Goal: Task Accomplishment & Management: Use online tool/utility

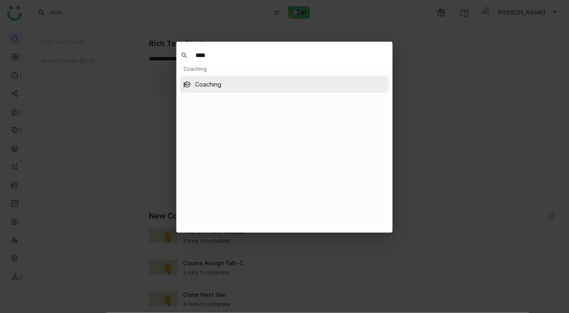
type input "****"
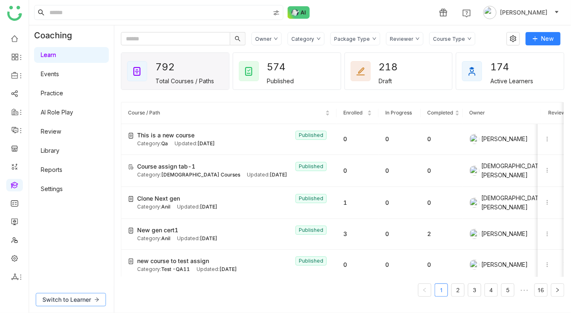
click at [74, 297] on span "Switch to Learner" at bounding box center [66, 299] width 49 height 9
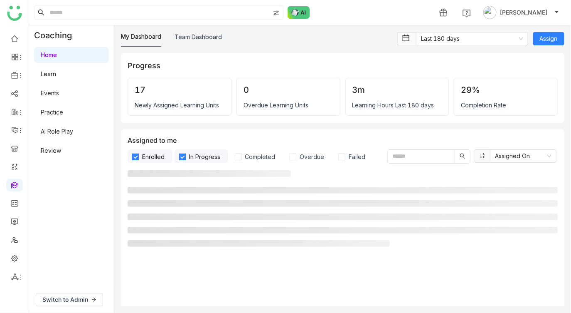
click at [58, 134] on link "AI Role Play" at bounding box center [57, 131] width 32 height 7
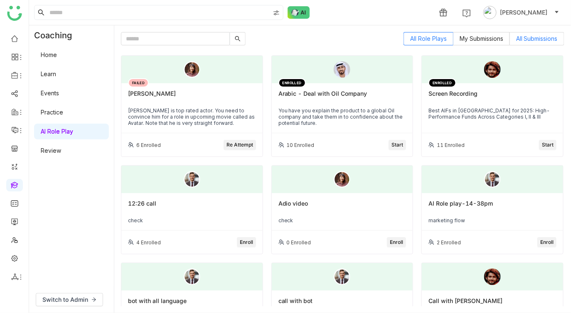
click at [525, 35] on span "All Submissions" at bounding box center [537, 38] width 42 height 7
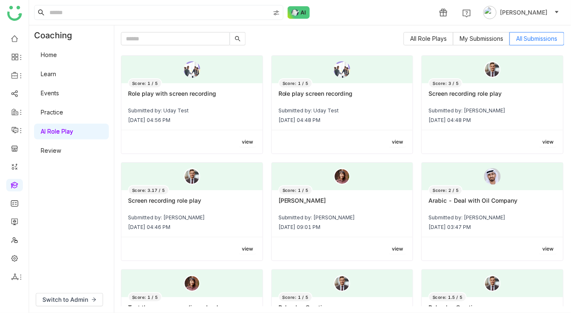
click at [208, 117] on div "Oct 7, 2025 04:56 PM" at bounding box center [192, 120] width 128 height 6
click at [352, 117] on div "Oct 7, 2025 04:48 PM" at bounding box center [343, 120] width 128 height 6
click at [519, 101] on div "Screen recording role play" at bounding box center [493, 97] width 128 height 14
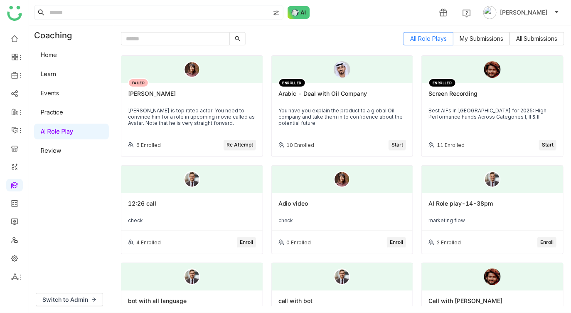
click at [383, 89] on div "ENROLLED Arabic - Deal with Oil Company You have you explain the product to a g…" at bounding box center [342, 108] width 141 height 50
click at [221, 121] on div "Mahesh Babu is top rated actor. You need to convince him for a role in upcoming…" at bounding box center [192, 116] width 128 height 19
click at [56, 77] on link "Learn" at bounding box center [48, 73] width 15 height 7
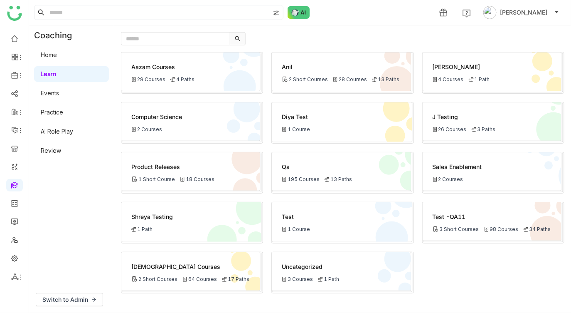
click at [52, 92] on link "Events" at bounding box center [50, 92] width 18 height 7
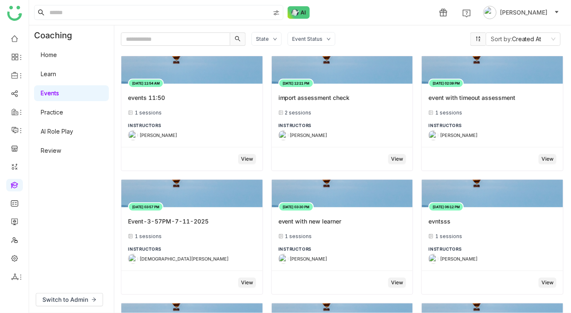
click at [53, 113] on link "Practice" at bounding box center [52, 112] width 22 height 7
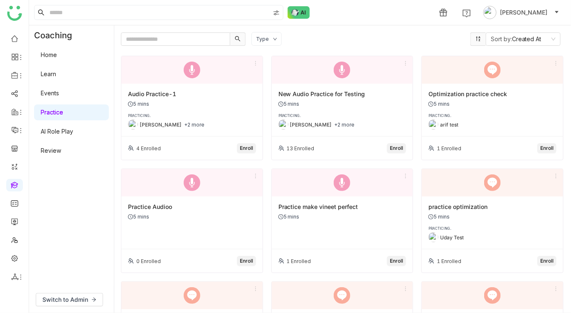
click at [57, 58] on link "Home" at bounding box center [49, 54] width 16 height 7
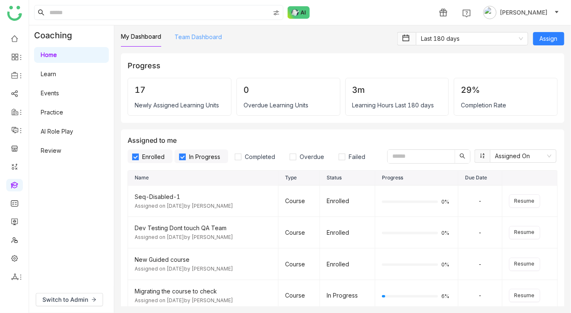
click at [216, 39] on link "Team Dashboard" at bounding box center [198, 36] width 47 height 7
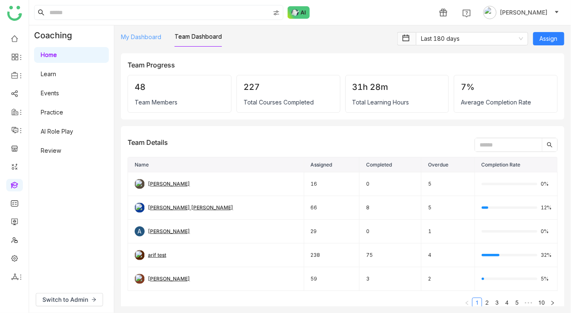
click at [151, 36] on link "My Dashboard" at bounding box center [141, 36] width 40 height 7
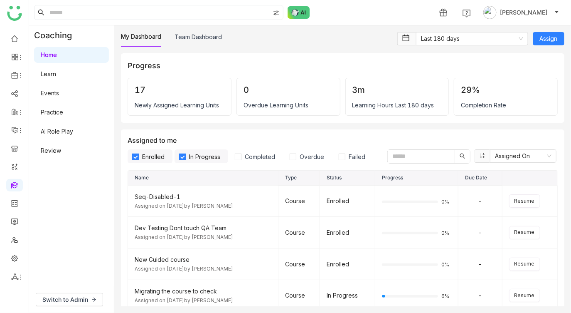
click at [56, 70] on link "Learn" at bounding box center [48, 73] width 15 height 7
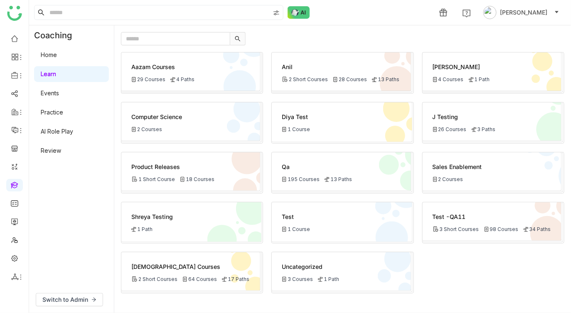
click at [59, 96] on link "Events" at bounding box center [50, 92] width 18 height 7
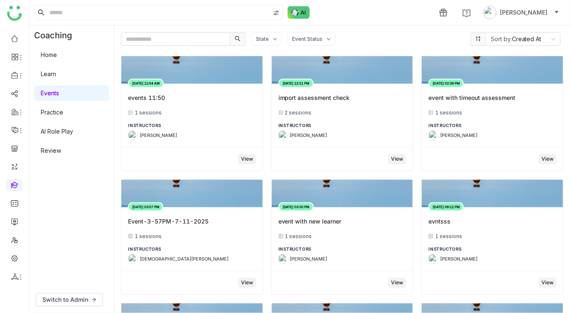
click at [264, 36] on div "State" at bounding box center [262, 39] width 13 height 6
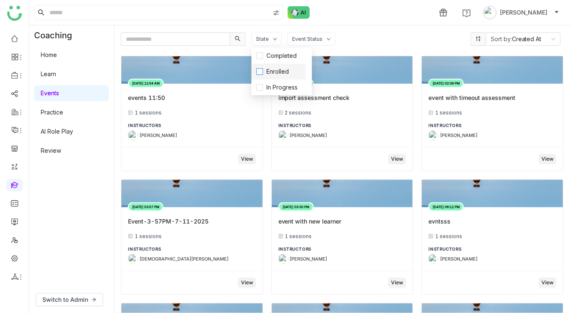
click at [268, 68] on span "Enrolled" at bounding box center [277, 71] width 29 height 9
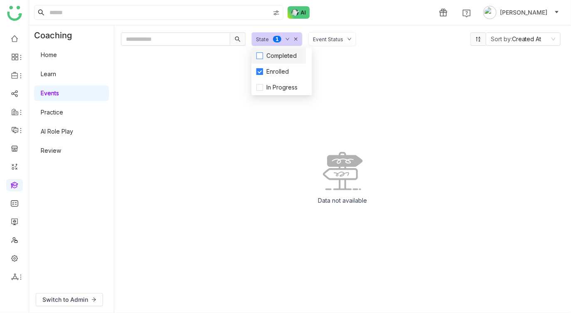
click at [277, 59] on span "Completed" at bounding box center [281, 55] width 37 height 9
click at [273, 84] on span "In Progress" at bounding box center [282, 87] width 38 height 9
click at [273, 86] on span "In Progress" at bounding box center [282, 87] width 38 height 9
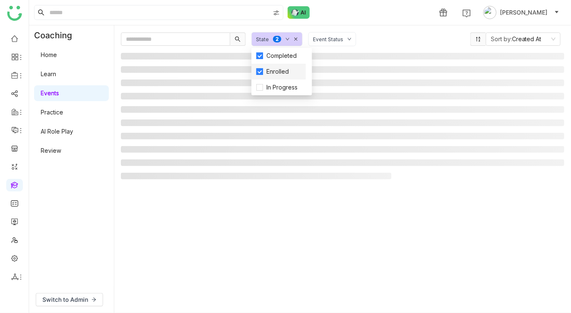
click at [278, 71] on span "Enrolled" at bounding box center [277, 71] width 29 height 9
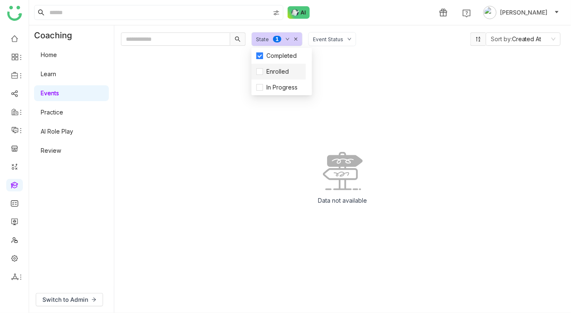
click at [280, 64] on li "Enrolled" at bounding box center [279, 72] width 54 height 16
click at [282, 54] on span "Completed" at bounding box center [281, 55] width 37 height 9
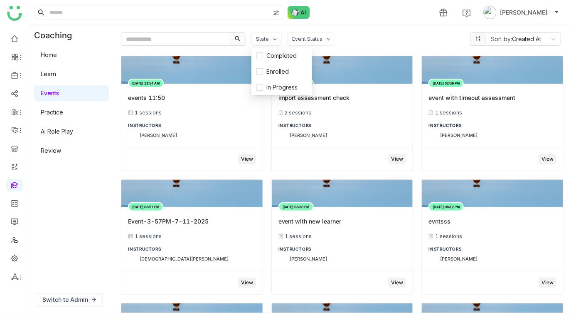
click at [344, 37] on div "State Event Status" at bounding box center [358, 39] width 213 height 14
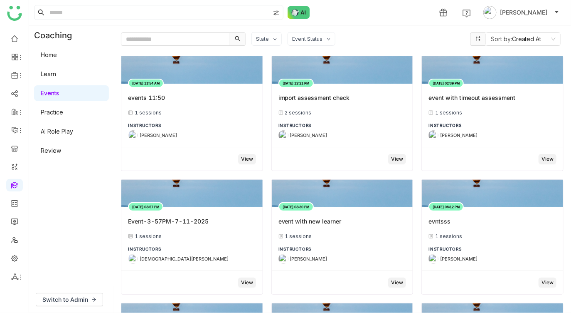
click at [319, 37] on div "Event Status" at bounding box center [307, 39] width 30 height 6
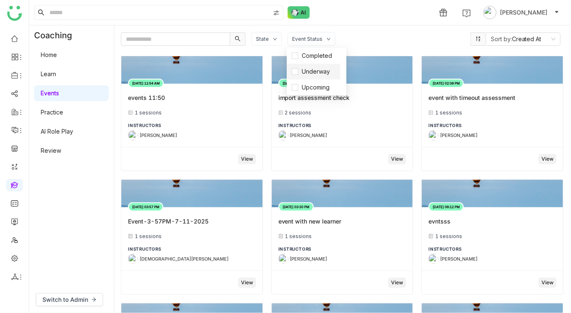
click at [307, 65] on li "Underway" at bounding box center [314, 72] width 54 height 16
click at [314, 52] on span "Completed" at bounding box center [317, 55] width 37 height 9
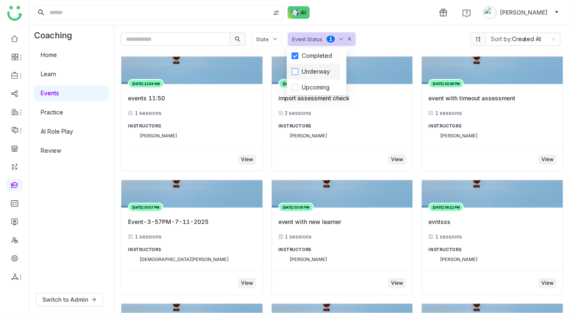
click at [314, 76] on span "Underway" at bounding box center [316, 71] width 35 height 9
click at [313, 89] on span "Upcoming" at bounding box center [316, 87] width 35 height 9
click at [319, 75] on span "Underway" at bounding box center [316, 71] width 35 height 9
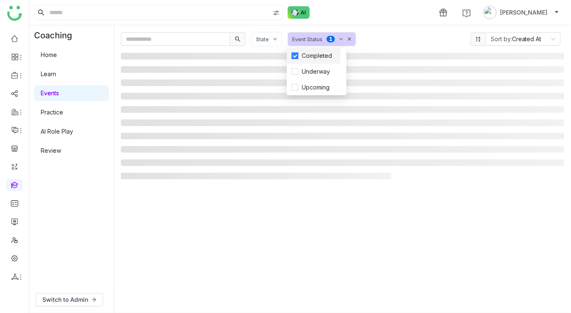
click at [324, 58] on span "Completed" at bounding box center [317, 55] width 37 height 9
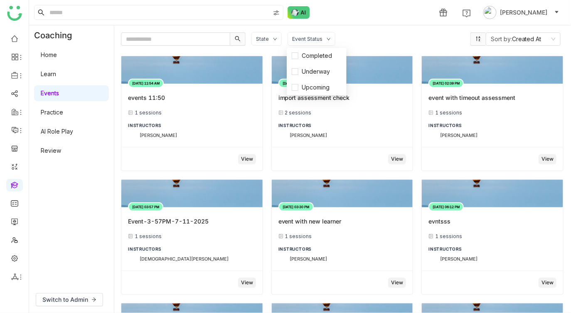
click at [380, 36] on div "State Event Status" at bounding box center [358, 39] width 213 height 14
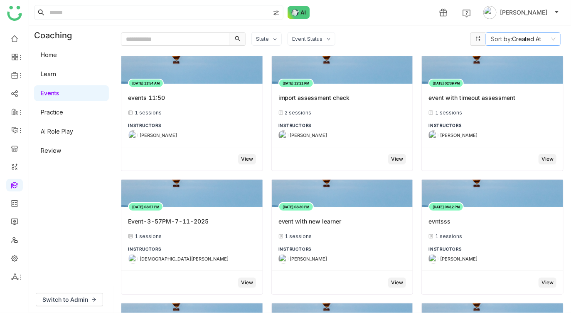
click at [514, 38] on nz-select-item "Sort by: Created At" at bounding box center [523, 39] width 65 height 12
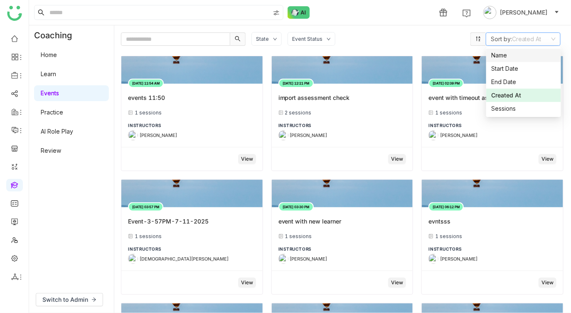
click at [424, 24] on div "1 Azhar Uddin" at bounding box center [300, 12] width 542 height 25
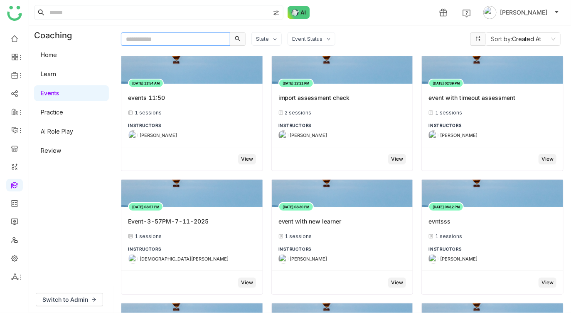
click at [212, 40] on input "text" at bounding box center [175, 38] width 109 height 13
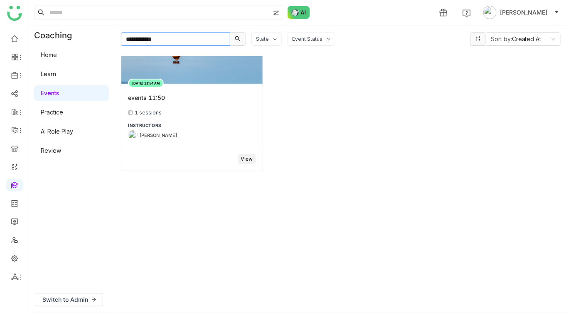
type input "**********"
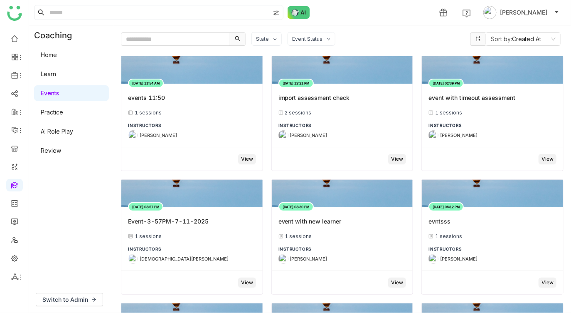
click at [237, 24] on div "1 Azhar Uddin" at bounding box center [300, 12] width 542 height 25
click at [59, 95] on link "Events" at bounding box center [50, 92] width 18 height 7
click at [60, 134] on link "AI Role Play" at bounding box center [57, 131] width 32 height 7
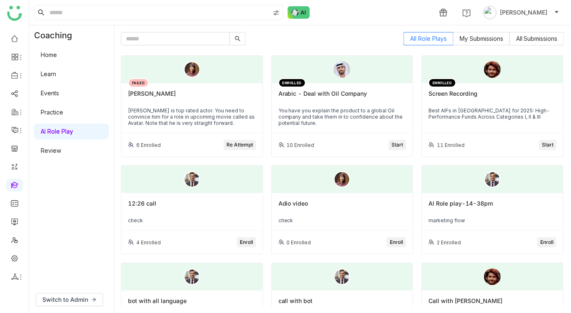
click at [216, 99] on div "Mahesh Babu" at bounding box center [192, 97] width 128 height 14
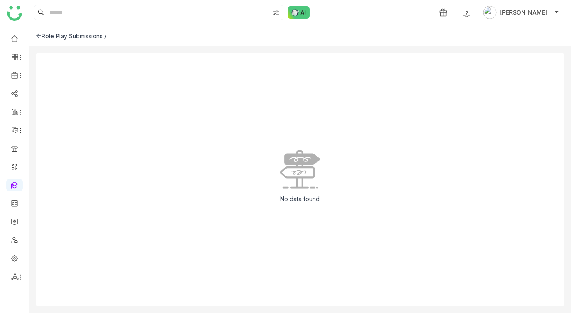
click at [37, 37] on icon at bounding box center [39, 36] width 6 height 6
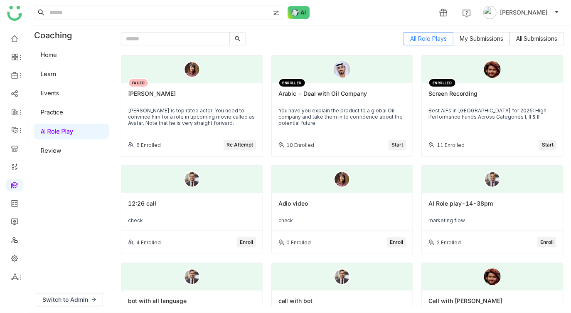
click at [389, 98] on div "Arabic - Deal with Oil Company" at bounding box center [343, 97] width 128 height 14
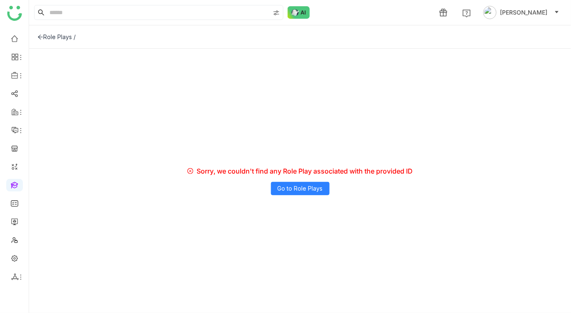
click at [40, 37] on icon at bounding box center [40, 37] width 5 height 5
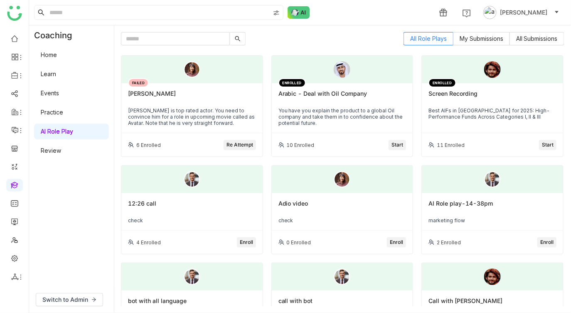
click at [556, 13] on icon at bounding box center [557, 12] width 5 height 5
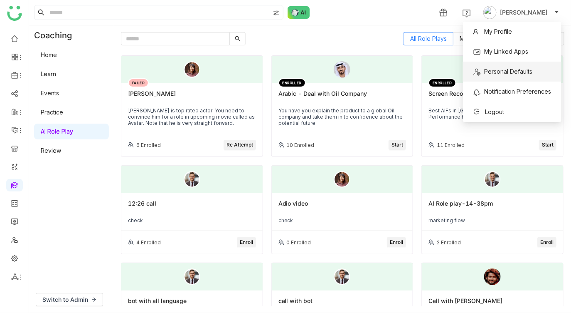
click at [510, 74] on span "Personal Defaults" at bounding box center [509, 71] width 48 height 7
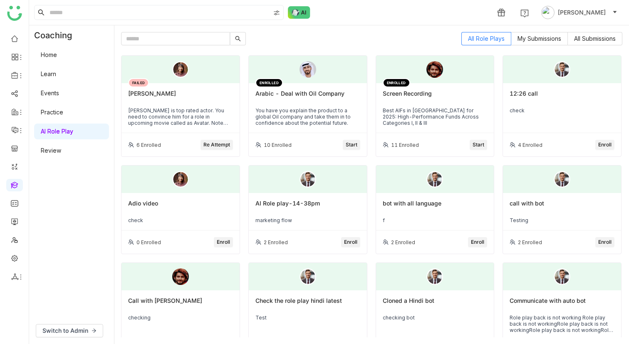
click at [219, 126] on div "FAILED Mahesh Babu Mahesh Babu is top rated actor. You need to convince him for…" at bounding box center [180, 108] width 118 height 50
click at [191, 111] on div "[PERSON_NAME] is top rated actor. You need to convince him for a role in upcomi…" at bounding box center [180, 116] width 105 height 19
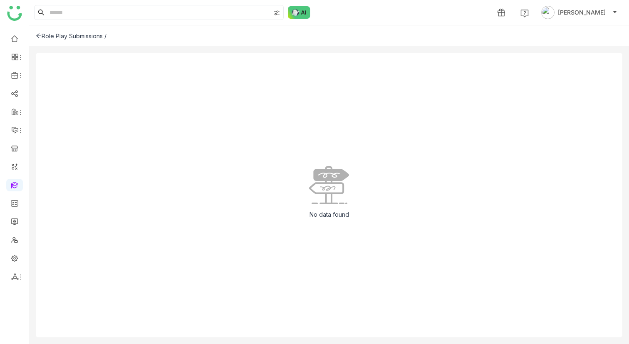
click at [37, 32] on div "Role Play Submissions /" at bounding box center [71, 35] width 71 height 7
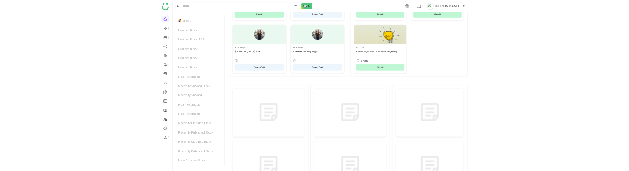
scroll to position [559, 0]
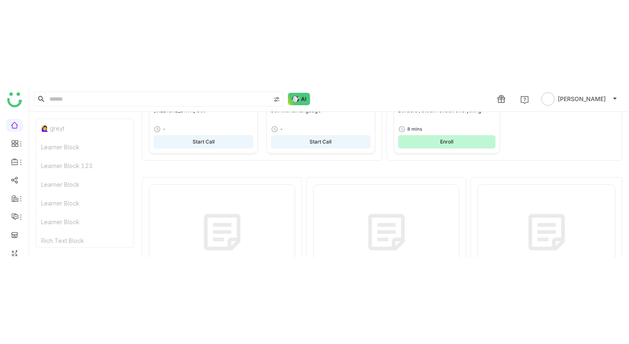
scroll to position [618, 0]
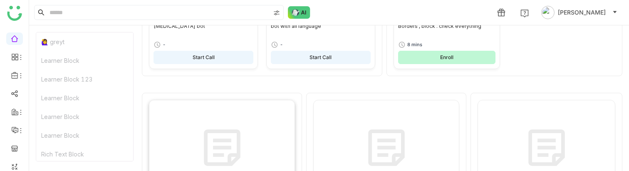
click at [184, 130] on div at bounding box center [222, 149] width 146 height 98
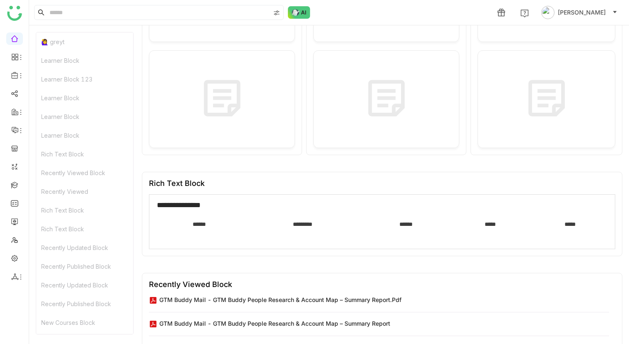
scroll to position [933, 0]
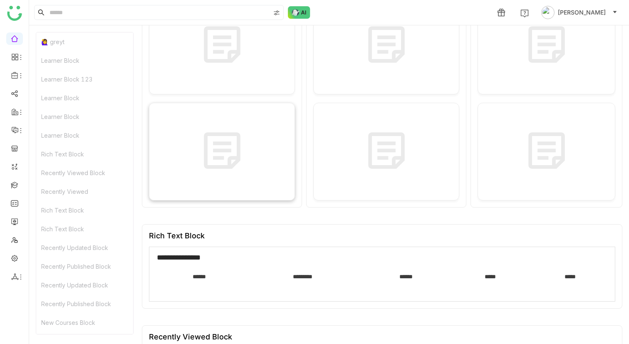
click at [220, 170] on div at bounding box center [222, 152] width 146 height 98
click at [366, 155] on img at bounding box center [387, 151] width 42 height 42
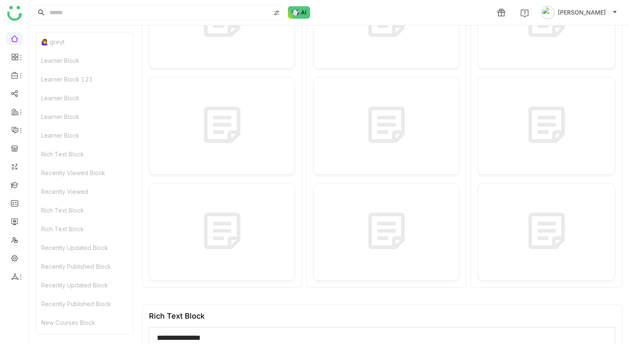
scroll to position [834, 0]
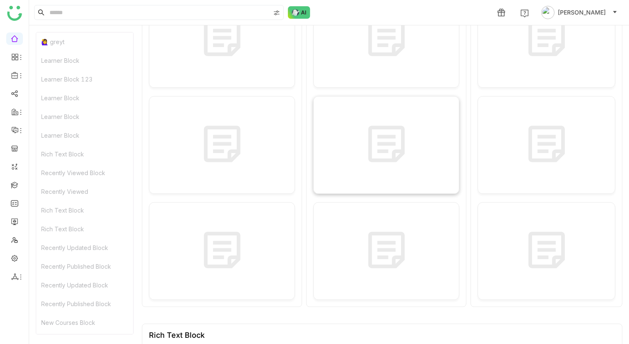
click at [368, 146] on img at bounding box center [387, 144] width 42 height 42
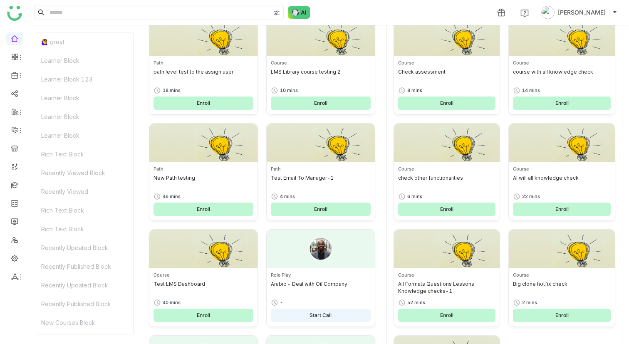
scroll to position [0, 0]
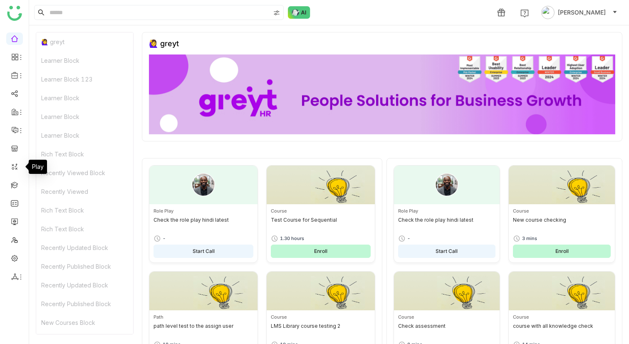
click at [429, 13] on div "1 Azhar Uddin" at bounding box center [329, 12] width 600 height 25
click at [51, 59] on div "Learner Block" at bounding box center [84, 60] width 97 height 19
click at [63, 28] on div "🙋‍♀️ greyt Learner Block Learner Block 123 Learner Block Learner Block Learner …" at bounding box center [329, 184] width 600 height 319
click at [63, 41] on div "🙋‍♀️ greyt" at bounding box center [84, 41] width 97 height 19
click at [9, 65] on ul at bounding box center [14, 158] width 29 height 262
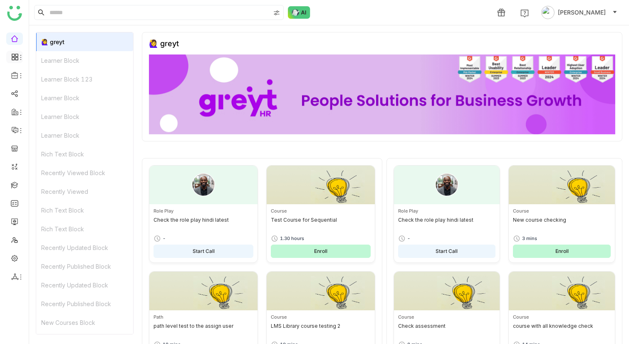
click at [12, 61] on li at bounding box center [14, 57] width 17 height 12
click at [20, 56] on icon at bounding box center [20, 57] width 7 height 7
click at [70, 79] on link "Dashboard" at bounding box center [58, 77] width 54 height 6
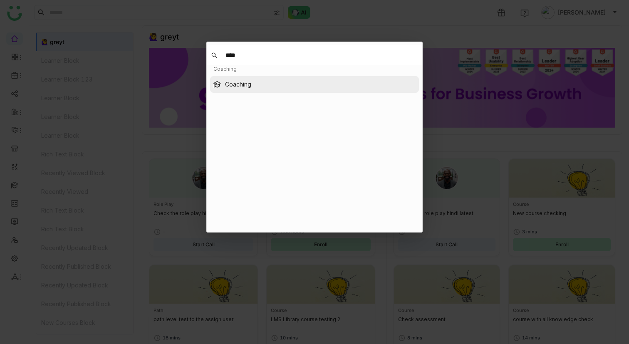
type input "****"
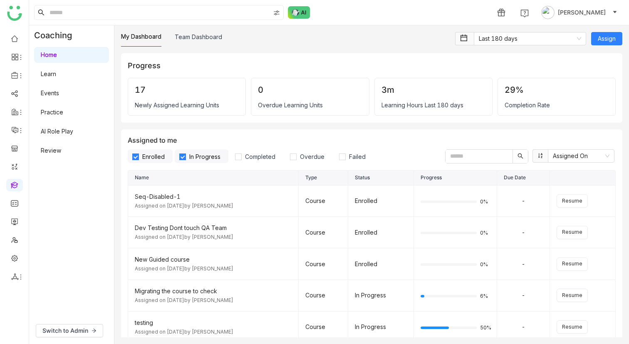
click at [61, 128] on link "AI Role Play" at bounding box center [57, 131] width 32 height 7
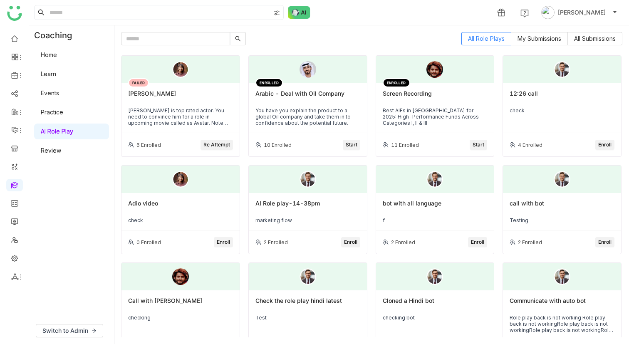
click at [418, 97] on div "Screen Recording" at bounding box center [435, 97] width 105 height 14
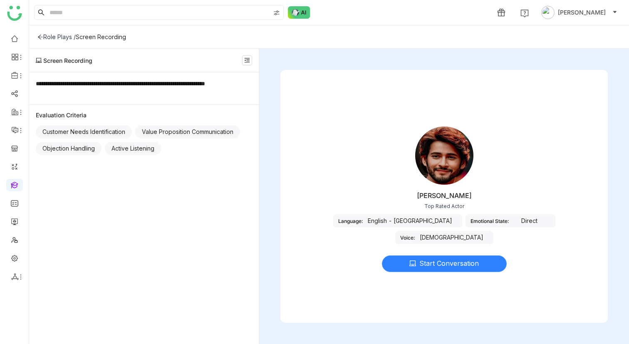
click at [417, 170] on button "Start Conversation" at bounding box center [444, 263] width 125 height 17
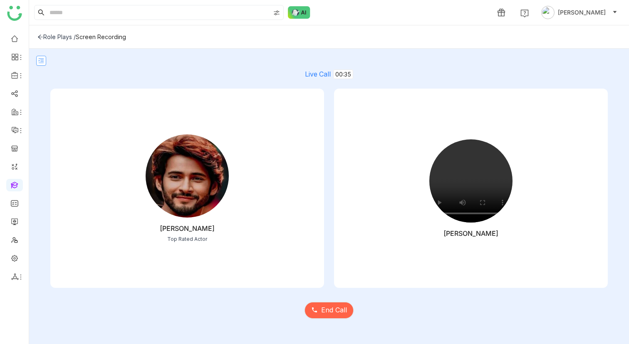
click at [37, 59] on nz-icon at bounding box center [41, 61] width 9 height 6
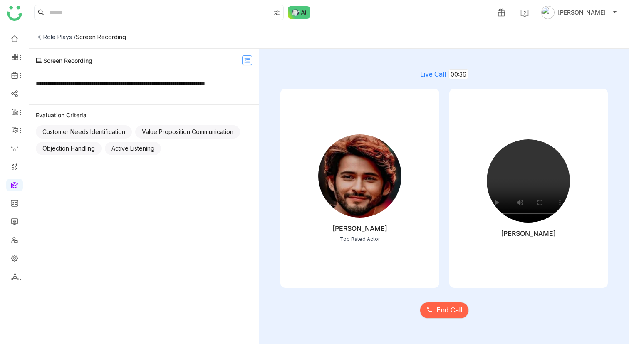
click at [250, 64] on button at bounding box center [247, 60] width 10 height 10
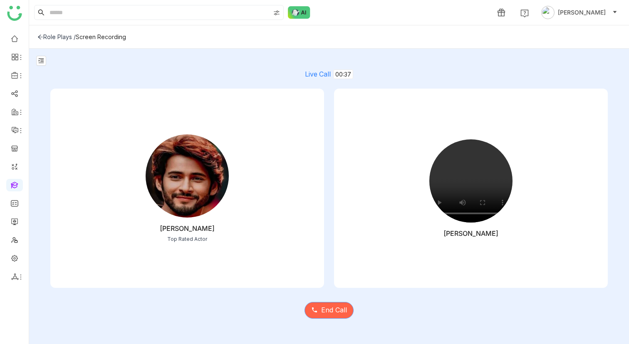
click at [341, 170] on span "End Call" at bounding box center [334, 310] width 26 height 10
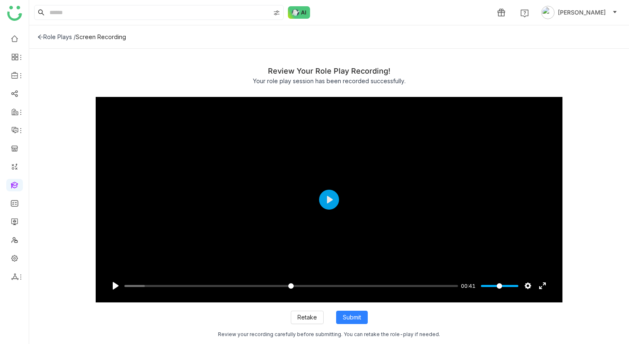
click at [351, 93] on div "Review Your Role Play Recording! Your role play session has been recorded succe…" at bounding box center [328, 75] width 583 height 37
click at [333, 170] on button "Play" at bounding box center [329, 200] width 20 height 20
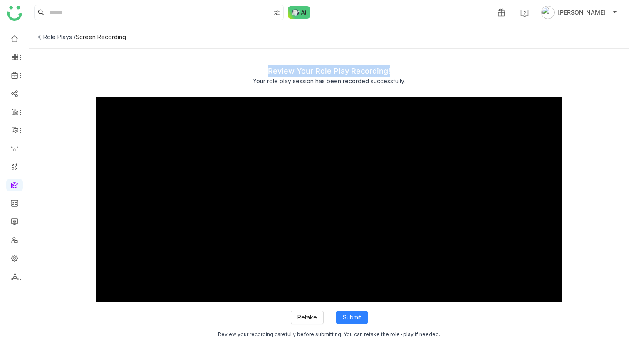
drag, startPoint x: 264, startPoint y: 73, endPoint x: 388, endPoint y: 68, distance: 124.5
click at [388, 68] on div "Review Your Role Play Recording!" at bounding box center [329, 70] width 566 height 11
copy div "Review Your Role Play Recording!"
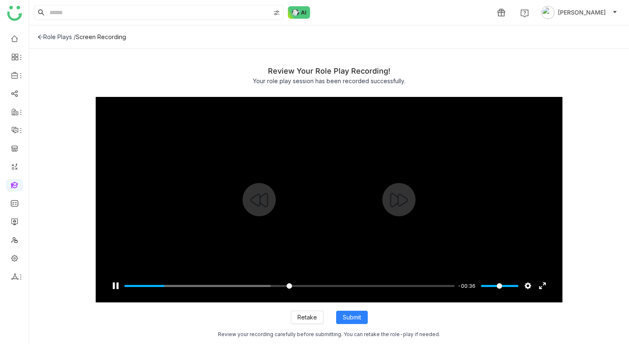
click at [209, 170] on div "Pause Play % buffered 00:10 -00:36 Settings Captions Disabled Quality undefined…" at bounding box center [329, 285] width 467 height 33
click at [230, 170] on div "Pause Play % buffered 00:10 -00:35 Settings Captions Disabled Quality undefined…" at bounding box center [329, 285] width 467 height 33
click at [235, 170] on input "Seek" at bounding box center [289, 286] width 330 height 8
click at [194, 170] on input "Seek" at bounding box center [289, 286] width 330 height 8
click at [266, 170] on input "Seek" at bounding box center [289, 286] width 330 height 8
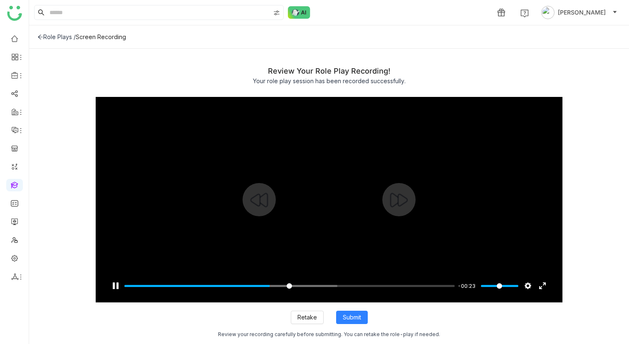
click at [316, 170] on div "Pause Play % buffered 00:23 -00:23 Settings Captions Disabled Quality undefined…" at bounding box center [329, 285] width 467 height 33
click at [364, 170] on input "Seek" at bounding box center [289, 286] width 330 height 8
type input "***"
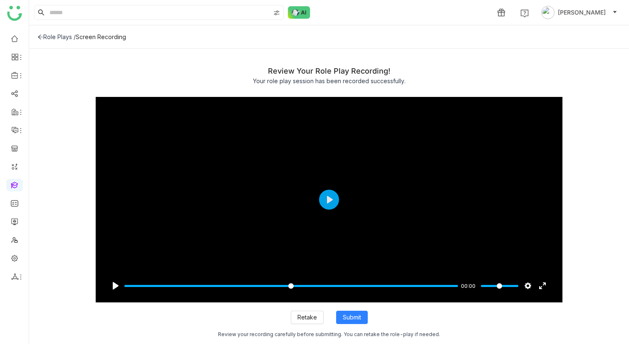
click at [307, 75] on div "Review Your Role Play Recording!" at bounding box center [329, 70] width 566 height 11
copy div "Review Your Role Play Recording!"
click at [379, 49] on div "Review Your Role Play Recording! Your role play session has been recorded succe…" at bounding box center [329, 196] width 600 height 295
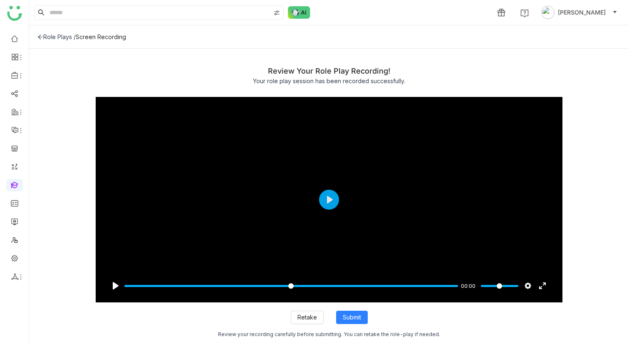
click at [353, 87] on div "Review Your Role Play Recording! Your role play session has been recorded succe…" at bounding box center [328, 75] width 583 height 37
click at [597, 153] on div "Review Your Role Play Recording! Your role play session has been recorded succe…" at bounding box center [328, 196] width 583 height 279
click at [275, 68] on div "Review Your Role Play Recording!" at bounding box center [329, 70] width 566 height 11
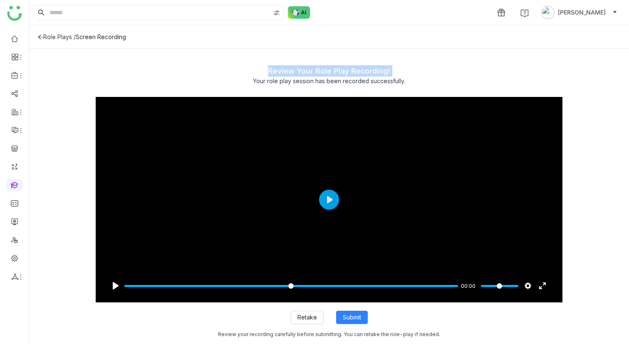
copy div "Review Your Role Play Recording!"
click at [458, 86] on div "Review Your Role Play Recording! Your role play session has been recorded succe…" at bounding box center [328, 75] width 583 height 37
click at [305, 71] on div "Review Your Role Play Recording!" at bounding box center [329, 70] width 566 height 11
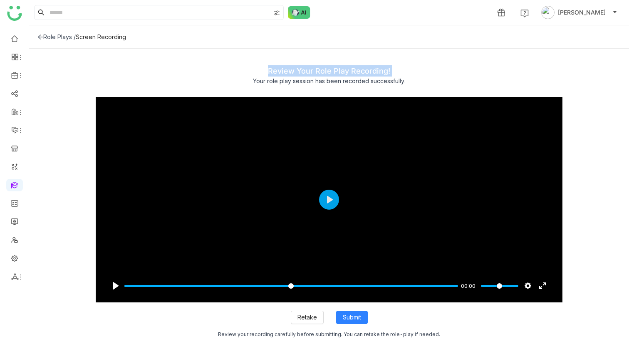
copy div "Review Your Role Play Recording!"
click at [352, 170] on span "Submit" at bounding box center [352, 317] width 18 height 9
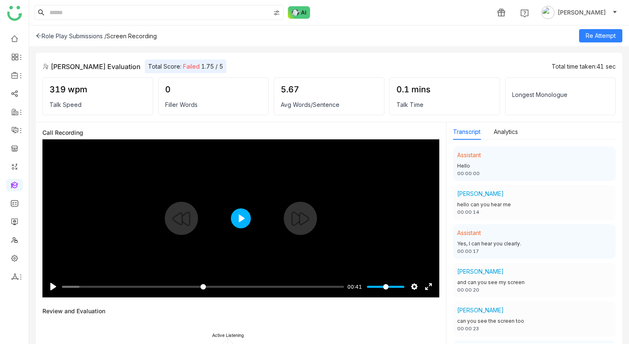
click at [240, 218] on button "Play" at bounding box center [241, 218] width 20 height 20
click at [125, 287] on input "Seek" at bounding box center [201, 287] width 279 height 8
click at [159, 287] on input "Seek" at bounding box center [201, 287] width 279 height 8
click at [178, 286] on input "Seek" at bounding box center [201, 287] width 279 height 8
click at [228, 289] on input "Seek" at bounding box center [201, 287] width 279 height 8
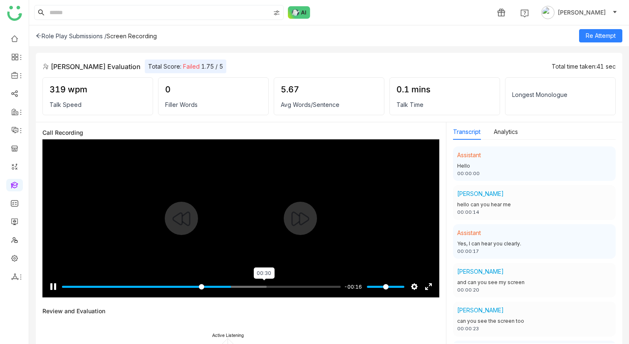
click at [264, 287] on input "Seek" at bounding box center [201, 287] width 279 height 8
click at [305, 289] on input "Seek" at bounding box center [201, 287] width 279 height 8
click at [322, 288] on input "Seek" at bounding box center [201, 287] width 279 height 8
click at [122, 290] on input "Seek" at bounding box center [201, 287] width 279 height 8
click at [74, 287] on input "Seek" at bounding box center [201, 287] width 279 height 8
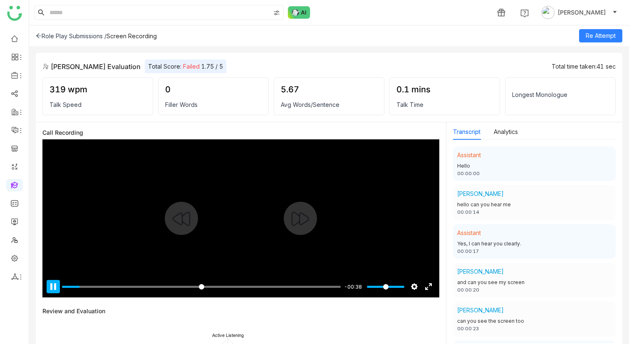
click at [55, 287] on button "Pause Play" at bounding box center [53, 286] width 13 height 13
click at [88, 284] on input "Seek" at bounding box center [201, 287] width 279 height 8
click at [104, 287] on input "Seek" at bounding box center [201, 287] width 279 height 8
click at [49, 289] on button "Pause Play" at bounding box center [53, 286] width 13 height 13
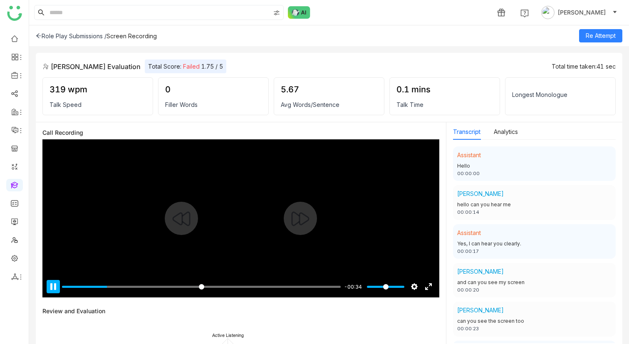
type input "*****"
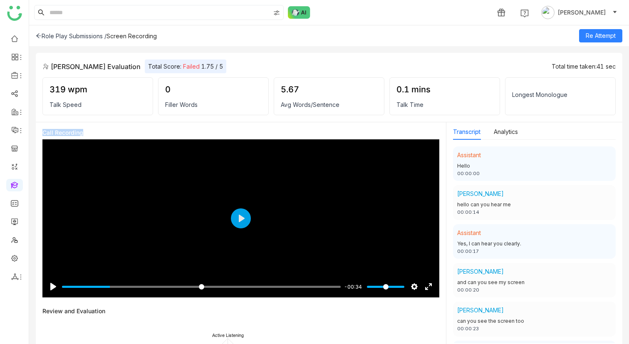
drag, startPoint x: 86, startPoint y: 136, endPoint x: 40, endPoint y: 136, distance: 46.2
click at [40, 136] on div "Call Recording Pause Play % buffered 00:00 -00:34 Settings Captions Disabled Qu…" at bounding box center [241, 233] width 410 height 222
copy div "Call Recording"
drag, startPoint x: 114, startPoint y: 37, endPoint x: 142, endPoint y: 37, distance: 27.9
click at [142, 37] on div "Screen Recording" at bounding box center [131, 35] width 50 height 7
